Goal: Task Accomplishment & Management: Complete application form

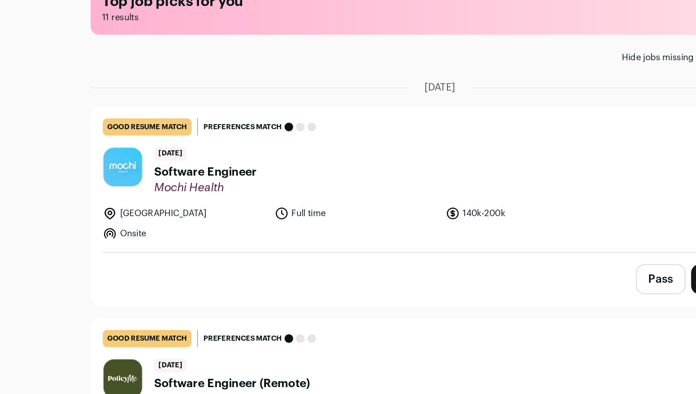
click at [182, 176] on span "Software Engineer" at bounding box center [197, 173] width 66 height 11
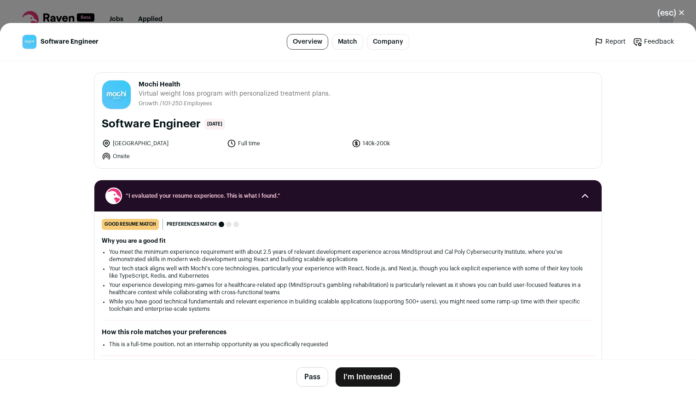
click at [671, 11] on button "(esc) ✕" at bounding box center [671, 13] width 50 height 20
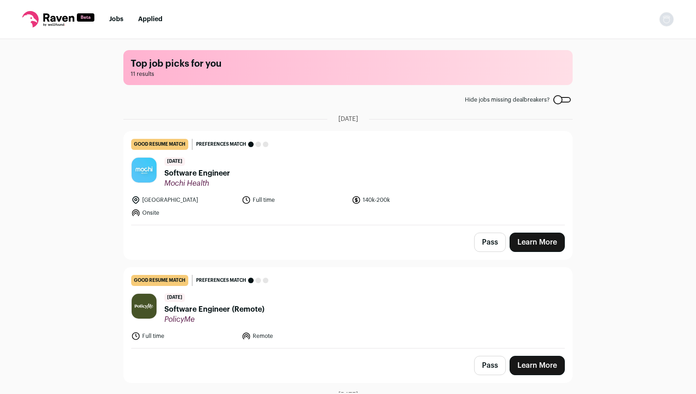
click at [666, 20] on img "Open dropdown" at bounding box center [666, 19] width 15 height 15
click at [609, 41] on link "Settings" at bounding box center [623, 43] width 102 height 22
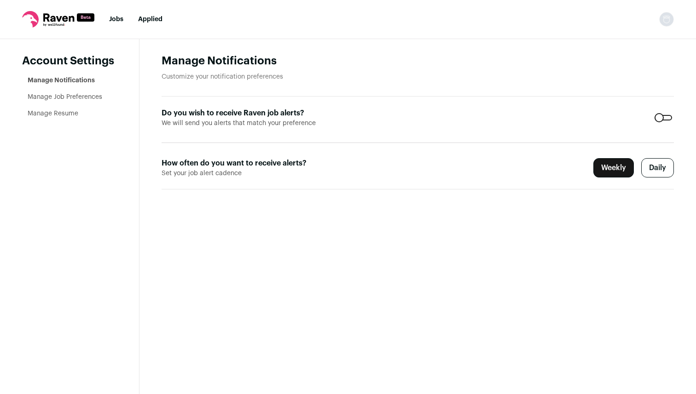
click at [80, 96] on link "Manage Job Preferences" at bounding box center [65, 97] width 75 height 6
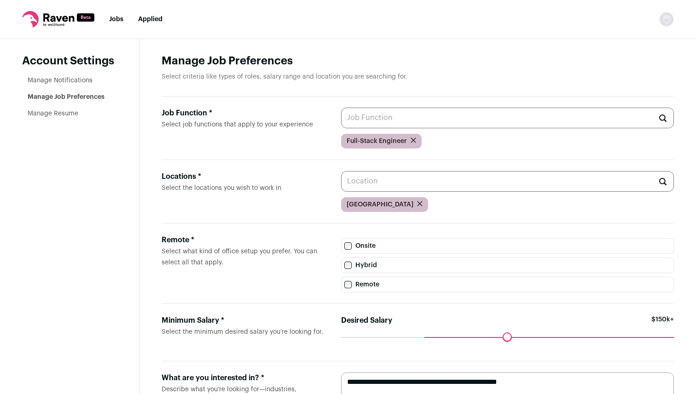
click at [385, 122] on input "Job Function * Select job functions that apply to your experience" at bounding box center [507, 118] width 333 height 21
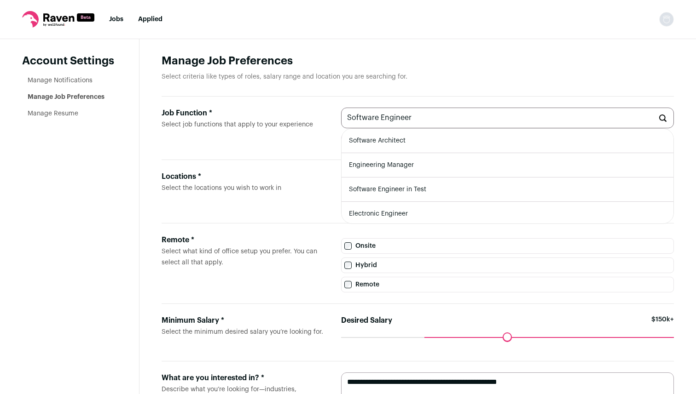
click at [371, 118] on input "Software Engineer" at bounding box center [507, 118] width 333 height 21
click at [394, 116] on input "Software Engineer" at bounding box center [507, 118] width 333 height 21
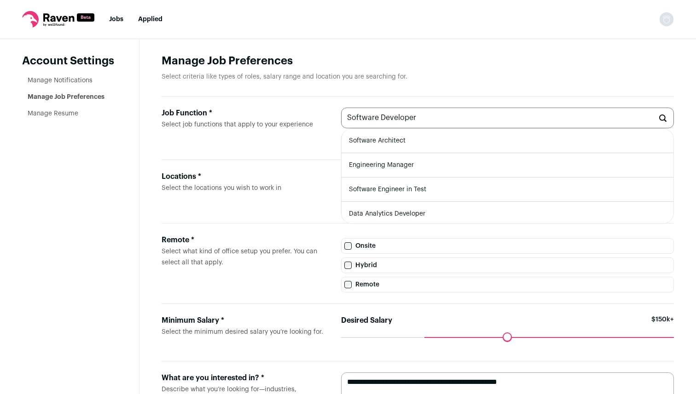
type input "Software Developer"
click at [377, 123] on input "Software Developer" at bounding box center [507, 118] width 333 height 21
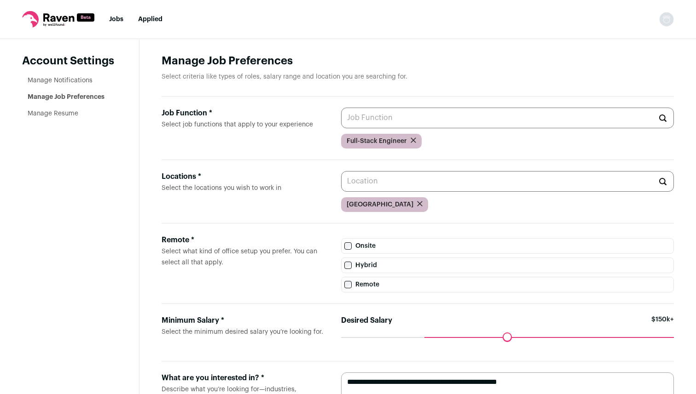
click at [317, 131] on label "Job Function * Select job functions that apply to your experience" at bounding box center [244, 128] width 165 height 41
click at [341, 128] on input "Job Function * Select job functions that apply to your experience" at bounding box center [507, 118] width 333 height 21
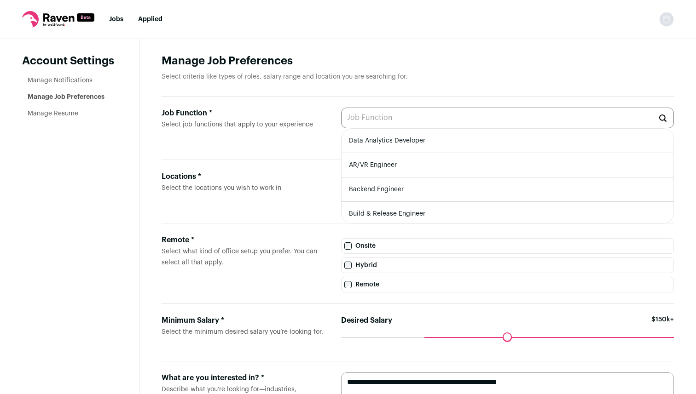
click at [284, 272] on label "Remote * Select what kind of office setup you prefer. You can select all that a…" at bounding box center [244, 264] width 165 height 58
click at [341, 192] on input "Locations * Select the locations you wish to work in" at bounding box center [507, 181] width 333 height 21
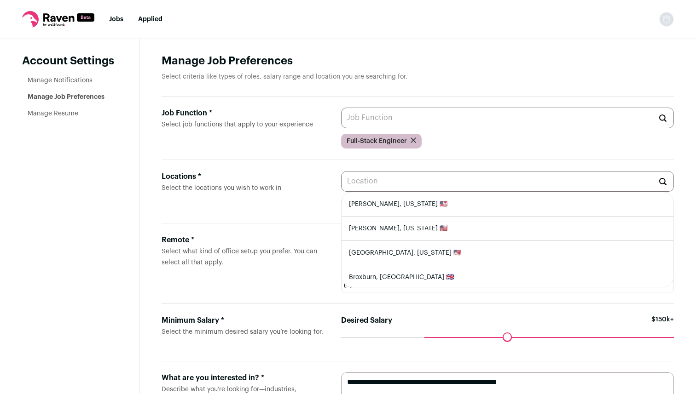
scroll to position [79, 0]
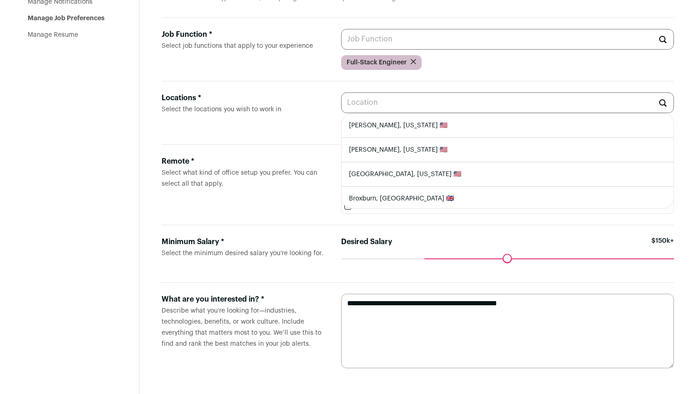
click at [388, 308] on textarea "**********" at bounding box center [507, 331] width 333 height 75
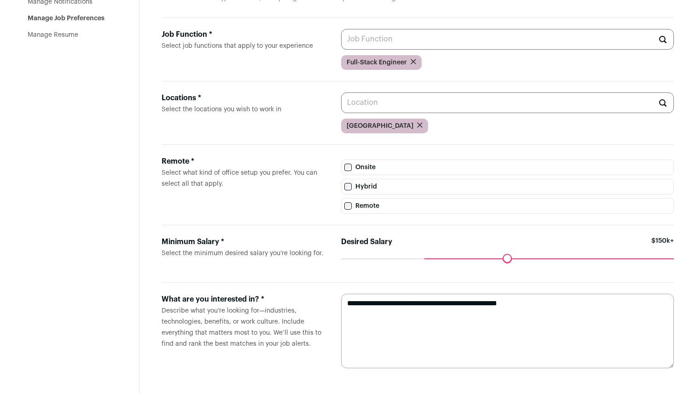
click at [389, 330] on textarea "**********" at bounding box center [507, 331] width 333 height 75
drag, startPoint x: 464, startPoint y: 304, endPoint x: 533, endPoint y: 304, distance: 69.0
click at [533, 304] on textarea "**********" at bounding box center [507, 331] width 333 height 75
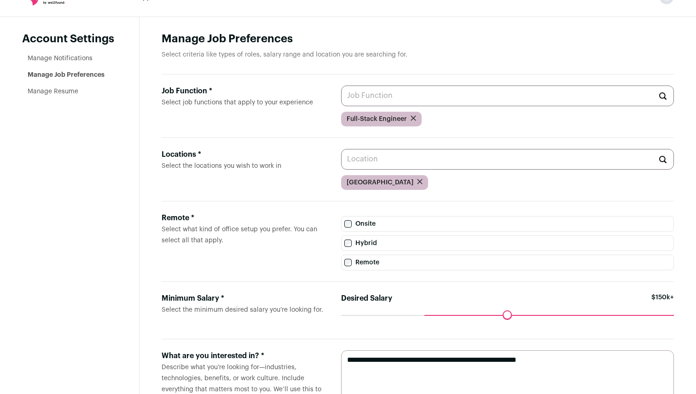
scroll to position [0, 0]
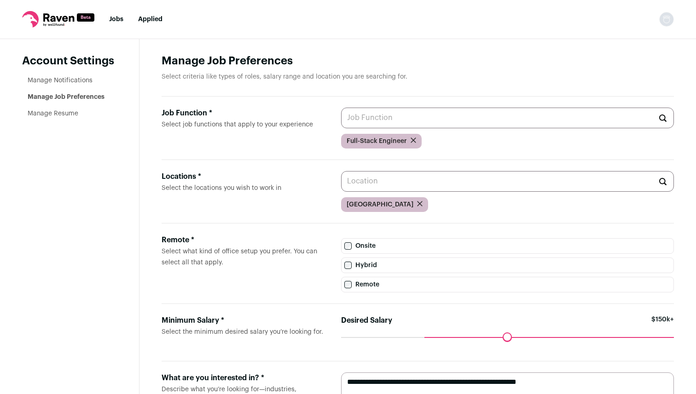
type textarea "**********"
click at [62, 116] on link "Manage Resume" at bounding box center [53, 113] width 51 height 6
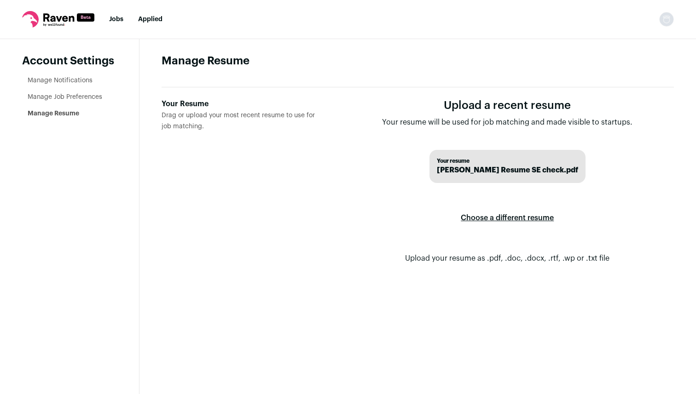
click at [503, 216] on label "Choose a different resume" at bounding box center [507, 218] width 93 height 26
click at [0, 0] on input "Your Resume Drag or upload your most recent resume to use for job matching." at bounding box center [0, 0] width 0 height 0
click at [118, 19] on link "Jobs" at bounding box center [116, 19] width 14 height 6
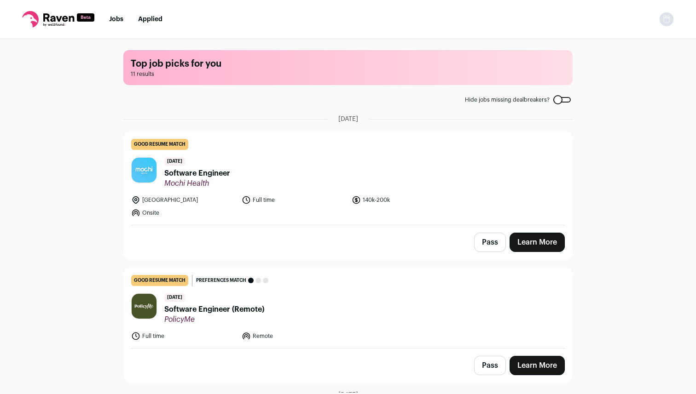
click at [216, 172] on span "Software Engineer" at bounding box center [197, 173] width 66 height 11
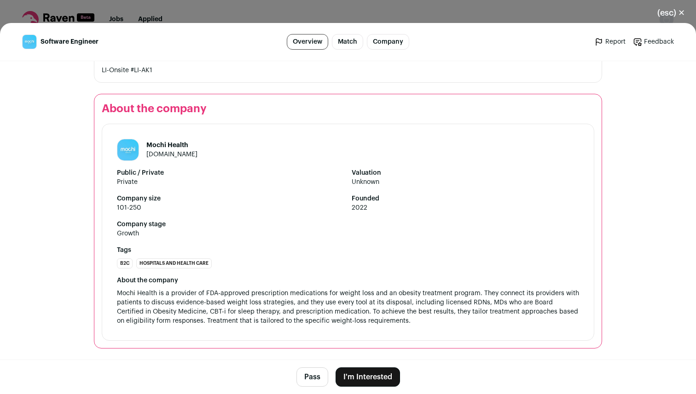
scroll to position [1128, 0]
click at [375, 372] on button "I'm Interested" at bounding box center [368, 377] width 64 height 19
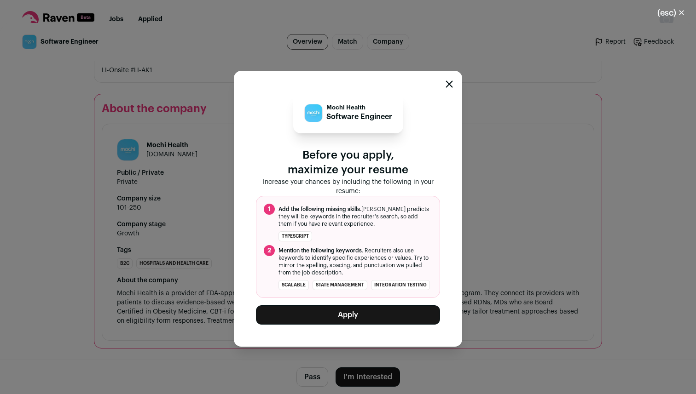
click at [356, 310] on button "Apply" at bounding box center [348, 315] width 184 height 19
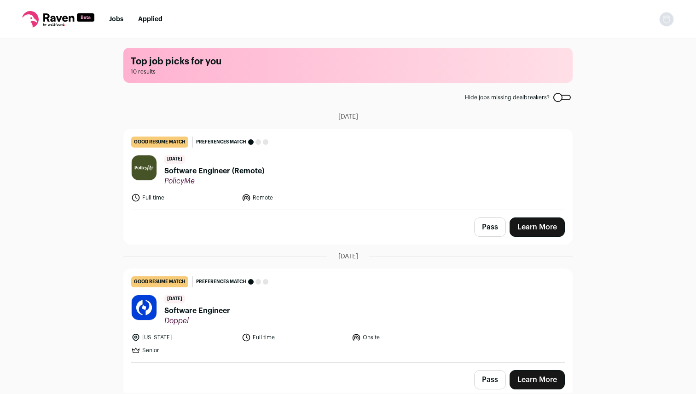
scroll to position [0, 0]
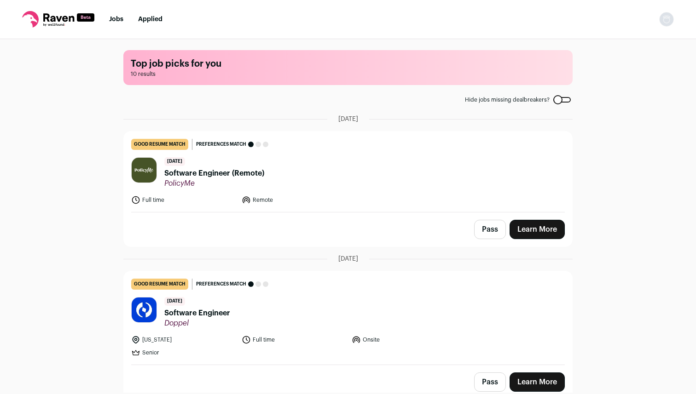
click at [208, 177] on span "Software Engineer (Remote)" at bounding box center [214, 173] width 100 height 11
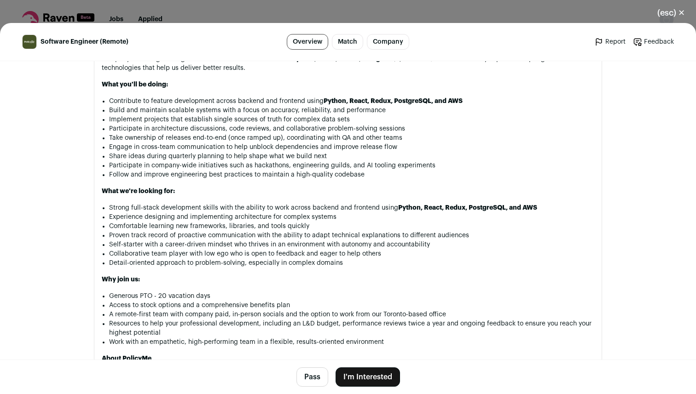
scroll to position [530, 0]
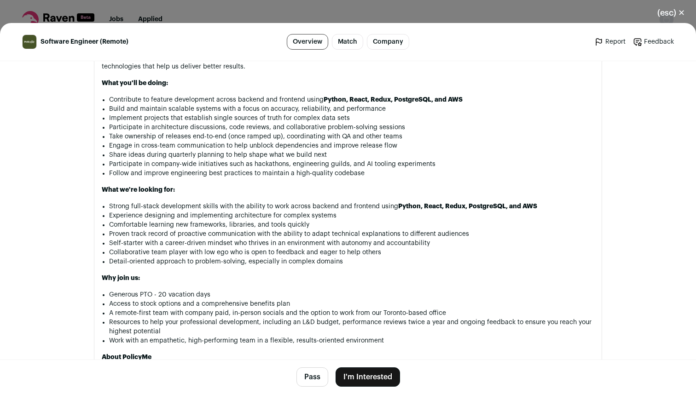
click at [359, 374] on button "I'm Interested" at bounding box center [368, 377] width 64 height 19
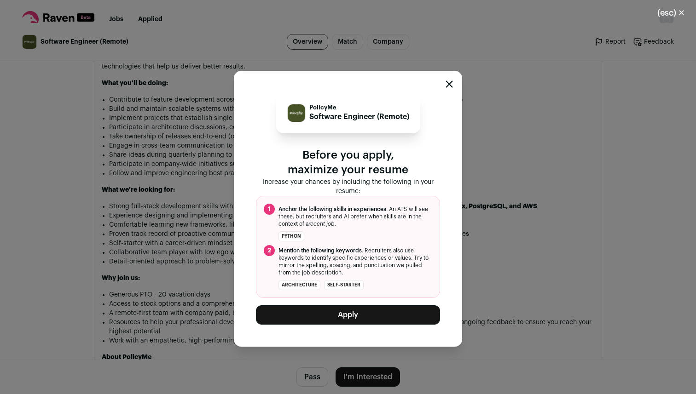
click at [347, 303] on div "PolicyMe Software Engineer (Remote) Before you apply, maximize your resume Incr…" at bounding box center [348, 209] width 184 height 232
click at [347, 306] on button "Apply" at bounding box center [348, 315] width 184 height 19
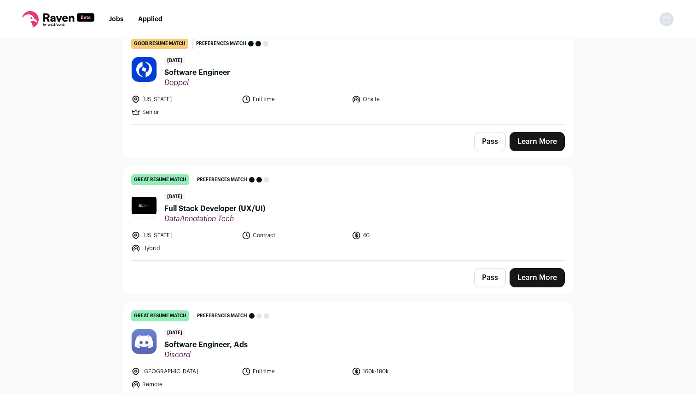
scroll to position [101, 0]
click at [236, 207] on span "Full Stack Developer (UX/UI)" at bounding box center [214, 208] width 101 height 11
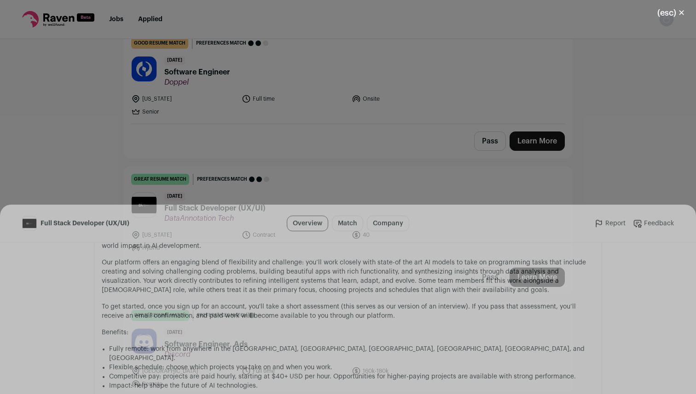
scroll to position [603, 0]
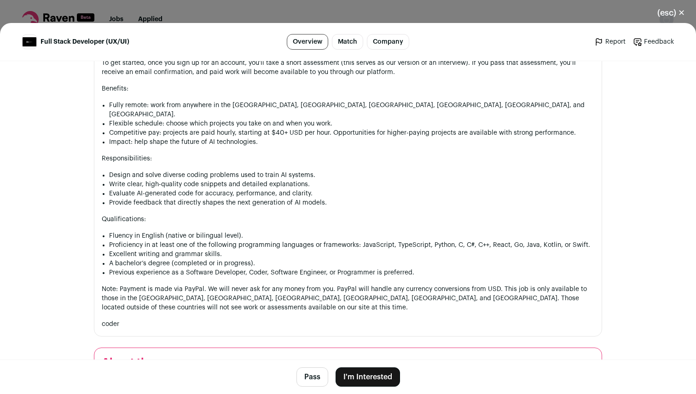
click at [342, 17] on div "(esc) ✕ Full Stack Developer (UX/UI) Overview Match Company Report Feedback Rep…" at bounding box center [348, 197] width 696 height 394
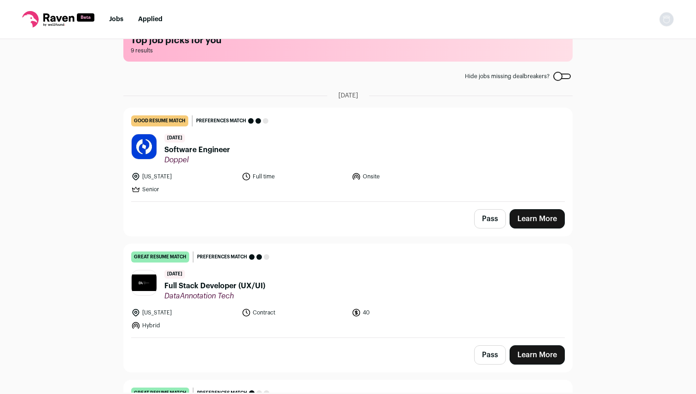
scroll to position [0, 0]
